Goal: Task Accomplishment & Management: Manage account settings

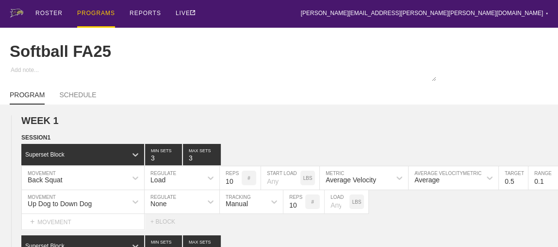
click at [103, 15] on div "PROGRAMS" at bounding box center [96, 14] width 38 height 28
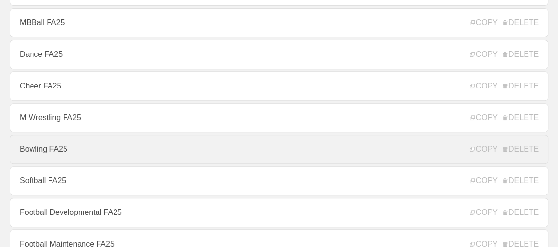
scroll to position [309, 0]
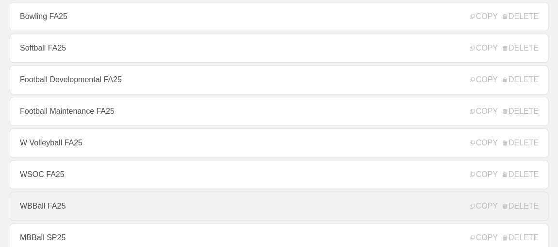
click at [44, 205] on link "WBBall FA25" at bounding box center [279, 205] width 539 height 29
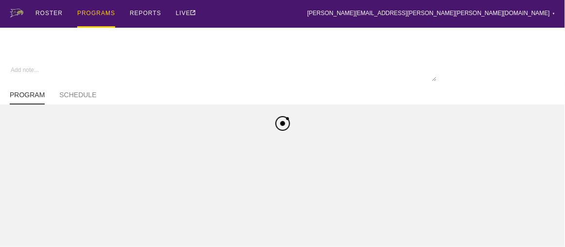
type textarea "x"
type input "WBBall FA25"
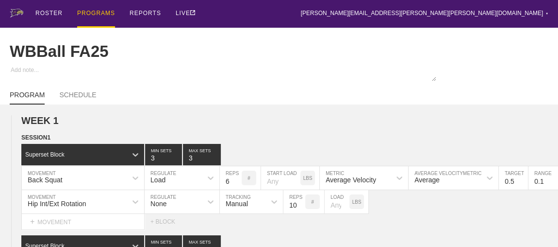
click at [101, 12] on div "PROGRAMS" at bounding box center [96, 14] width 38 height 28
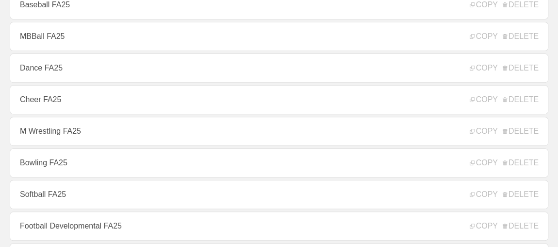
scroll to position [176, 0]
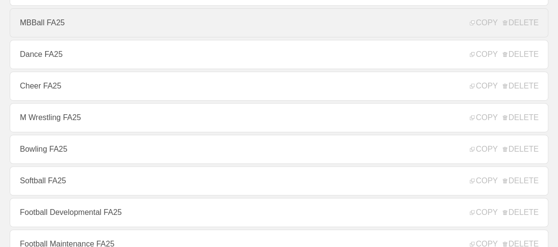
click at [52, 26] on link "MBBall FA25" at bounding box center [279, 22] width 539 height 29
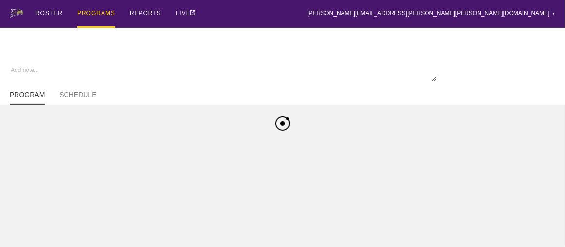
type textarea "x"
type input "MBBall FA25"
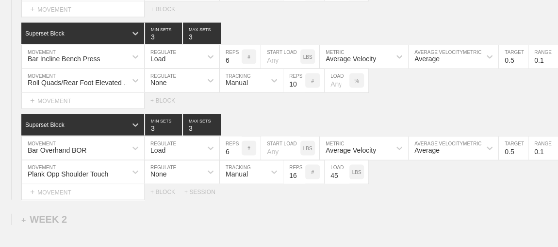
scroll to position [1190, 0]
